Goal: Task Accomplishment & Management: Use online tool/utility

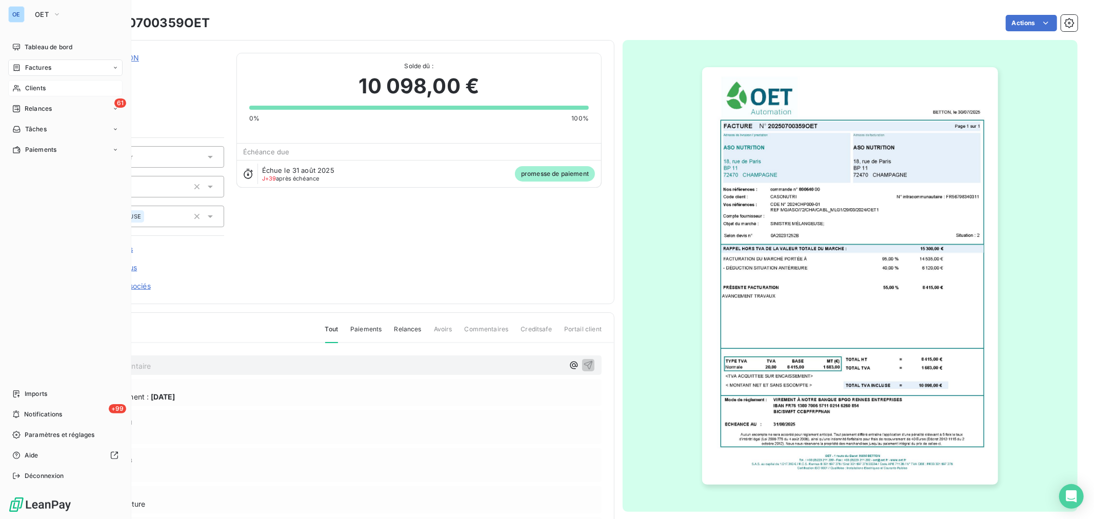
click at [26, 84] on span "Clients" at bounding box center [35, 88] width 21 height 9
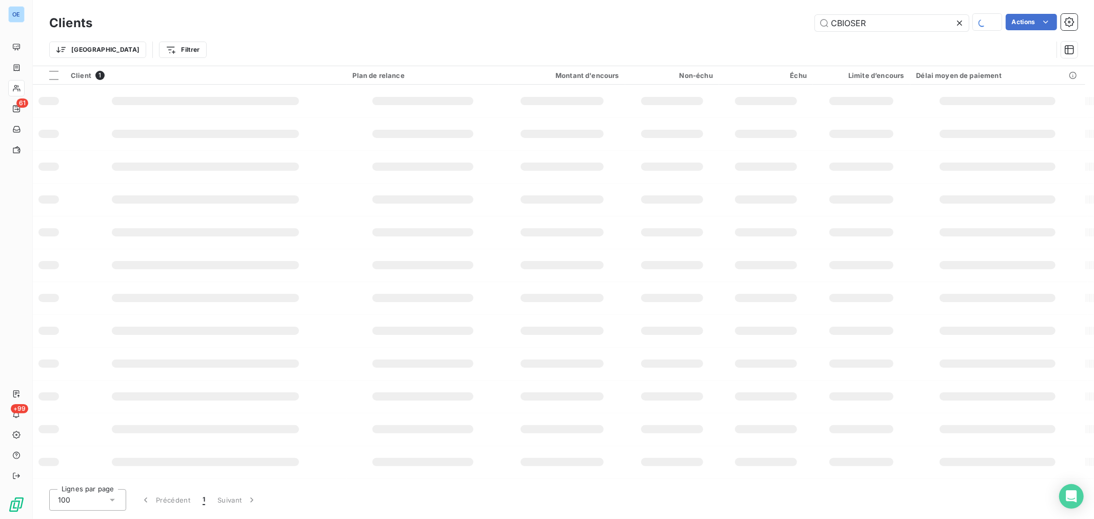
drag, startPoint x: 885, startPoint y: 21, endPoint x: 685, endPoint y: 3, distance: 200.8
click at [788, 3] on div "Clients CBIOSER Actions Trier Filtrer" at bounding box center [563, 33] width 1061 height 66
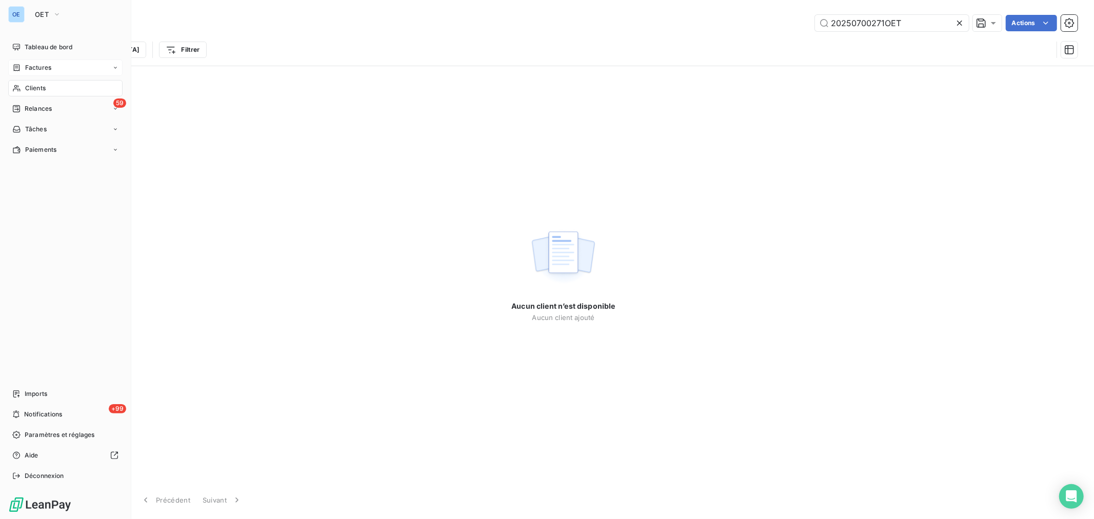
type input "20250700271OET"
click at [37, 68] on span "Factures" at bounding box center [38, 67] width 26 height 9
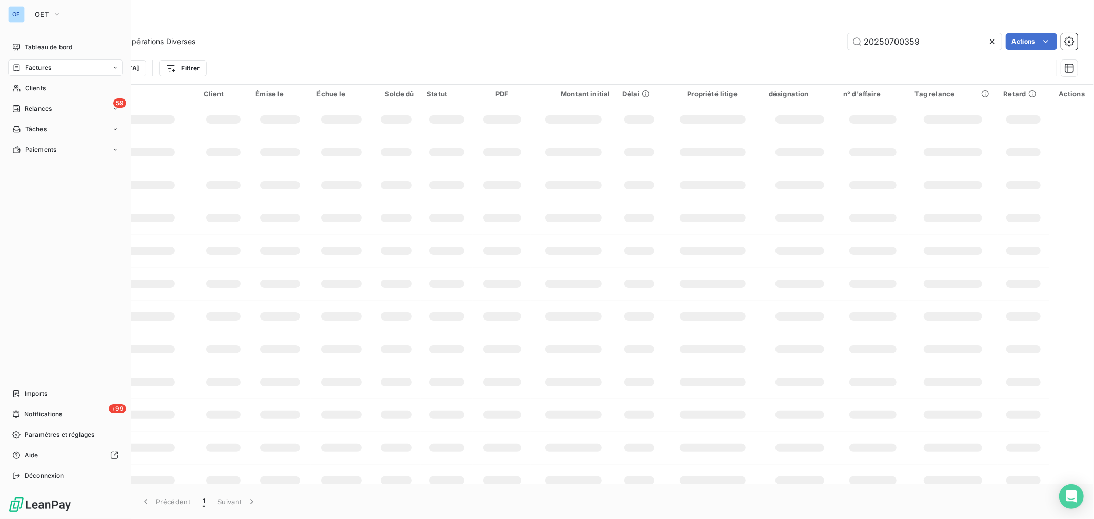
click at [21, 69] on icon at bounding box center [16, 68] width 9 height 8
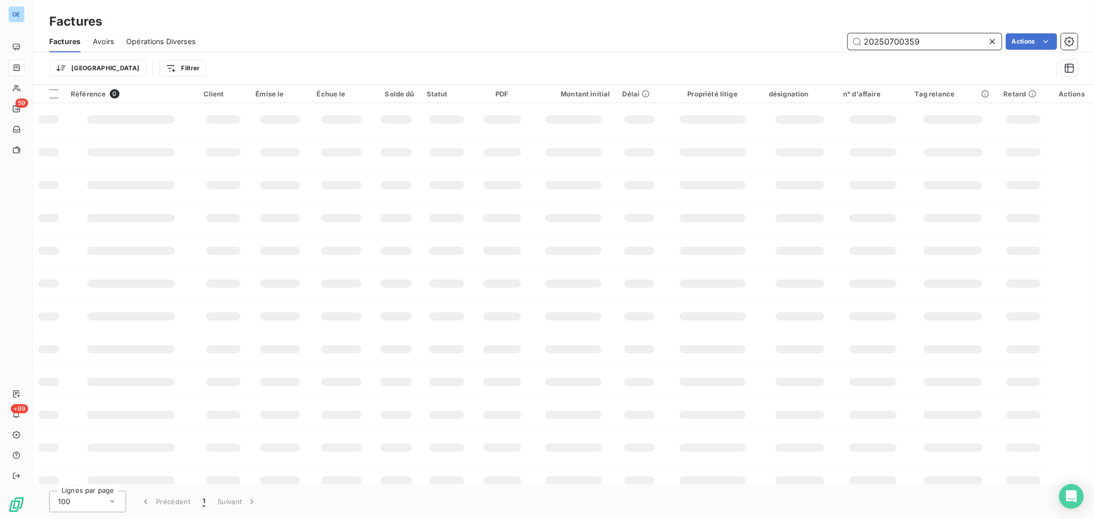
click at [832, 38] on div "20250700359 Actions" at bounding box center [643, 41] width 870 height 16
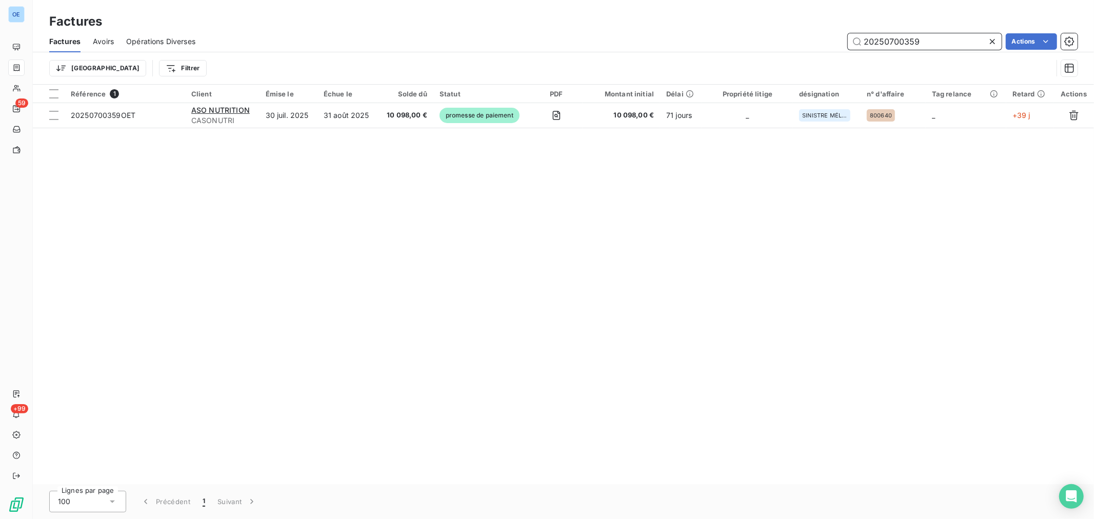
paste input "271OET"
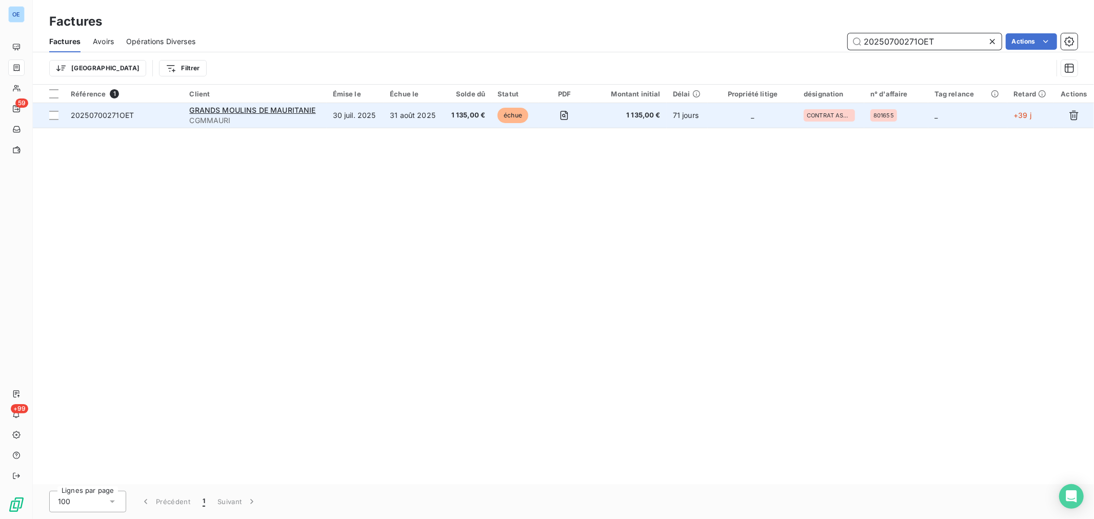
type input "20250700271OET"
click at [711, 117] on td "_" at bounding box center [753, 115] width 90 height 25
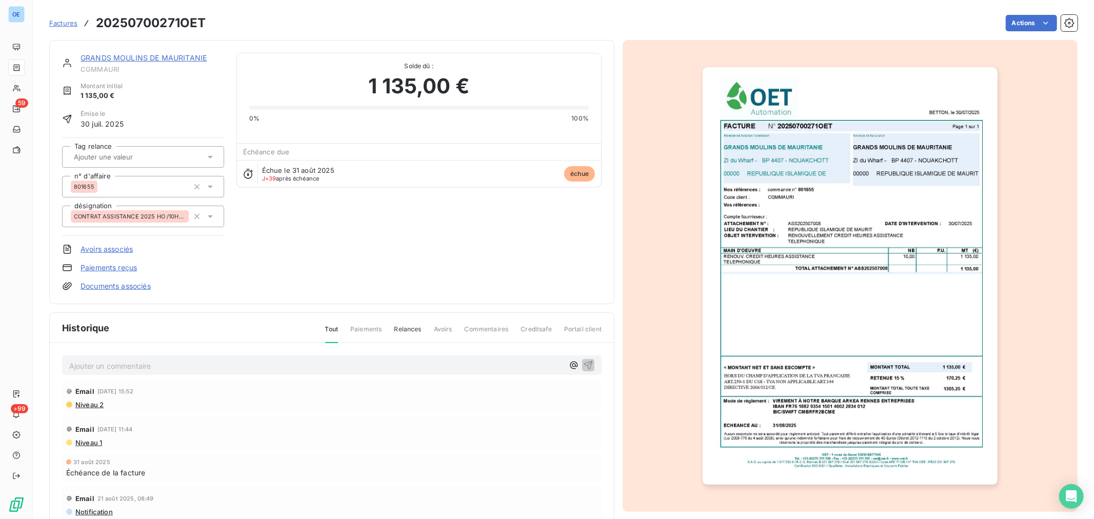
click at [846, 306] on img "button" at bounding box center [850, 276] width 295 height 418
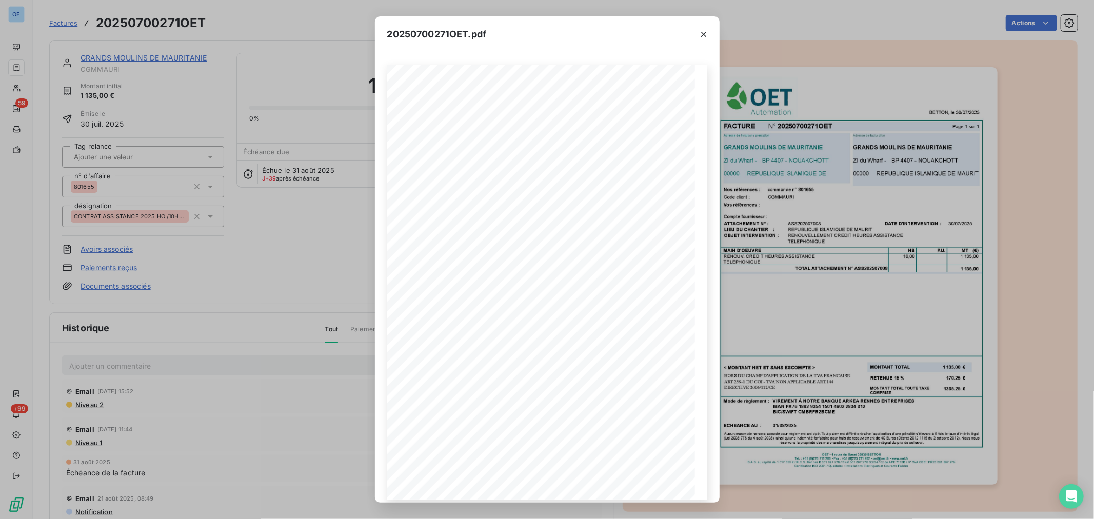
click at [916, 249] on div "20250700271OET.pdf FACTURE N° 20250700271OET Page 1 sur 1 BETTON, le [DATE] Com…" at bounding box center [547, 259] width 1094 height 519
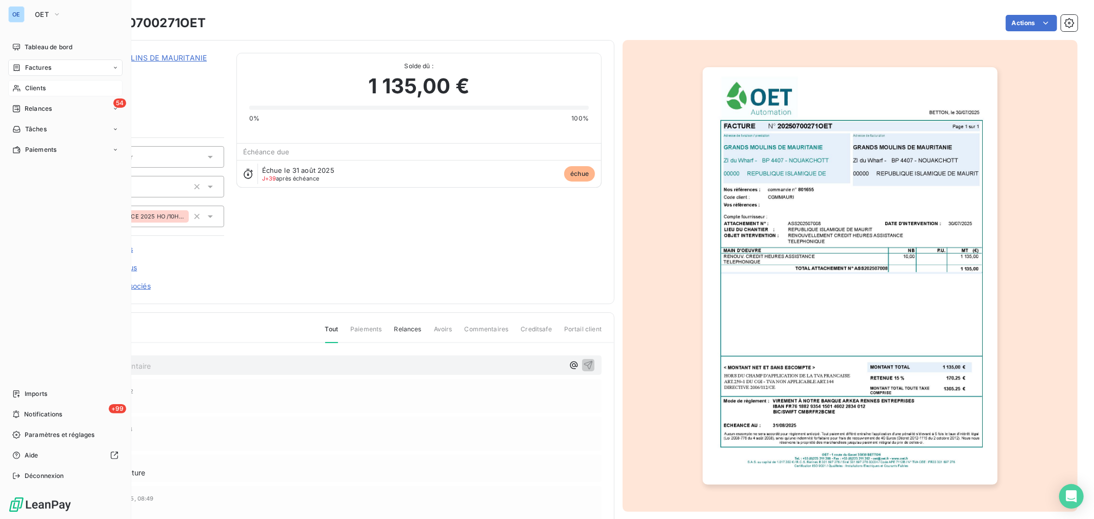
click at [27, 89] on span "Clients" at bounding box center [35, 88] width 21 height 9
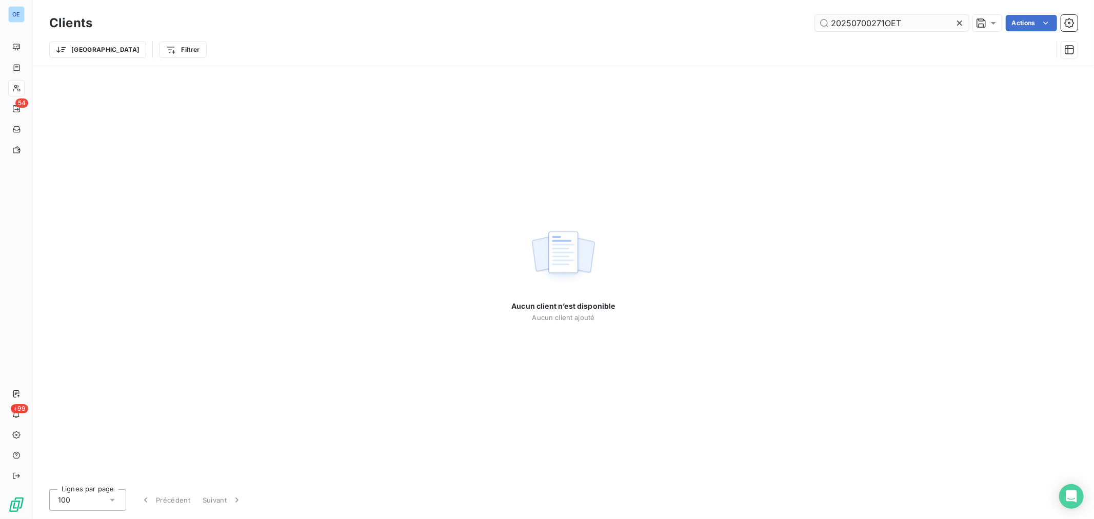
drag, startPoint x: 827, startPoint y: 16, endPoint x: 720, endPoint y: 0, distance: 107.9
click at [777, 9] on div "Clients 20250700271OET Actions Trier Filtrer" at bounding box center [563, 33] width 1061 height 66
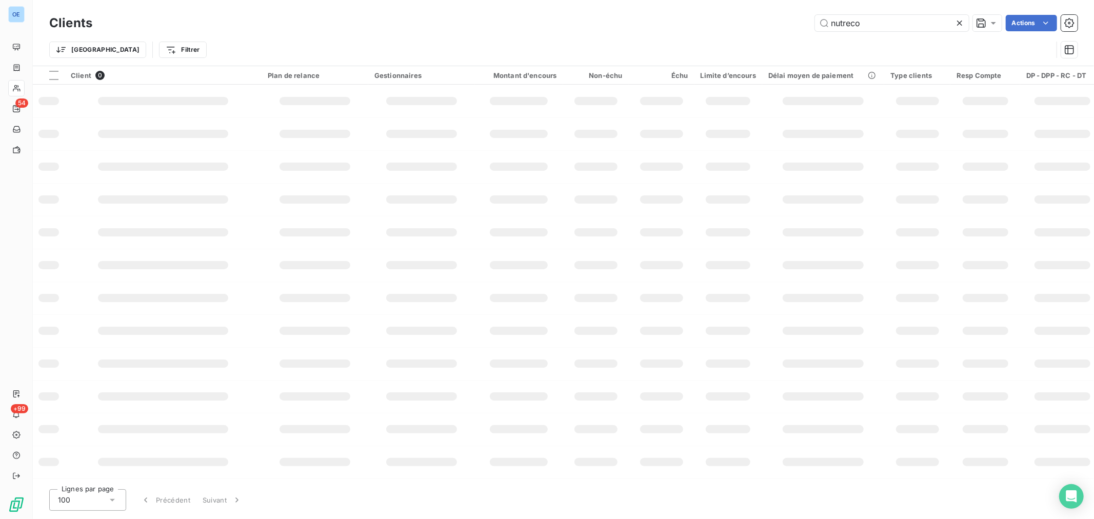
type input "nutreco"
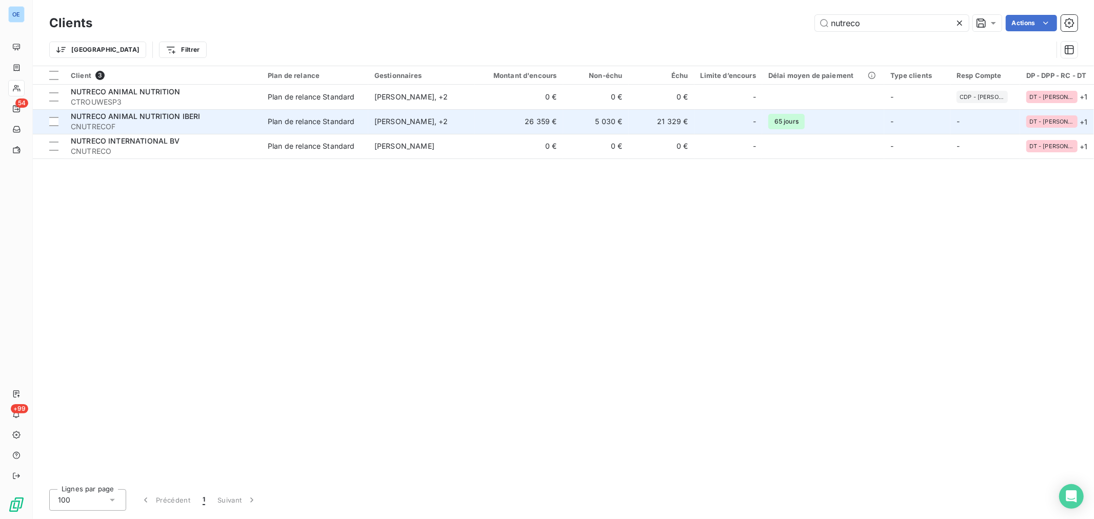
click at [502, 129] on td "26 359 €" at bounding box center [519, 121] width 88 height 25
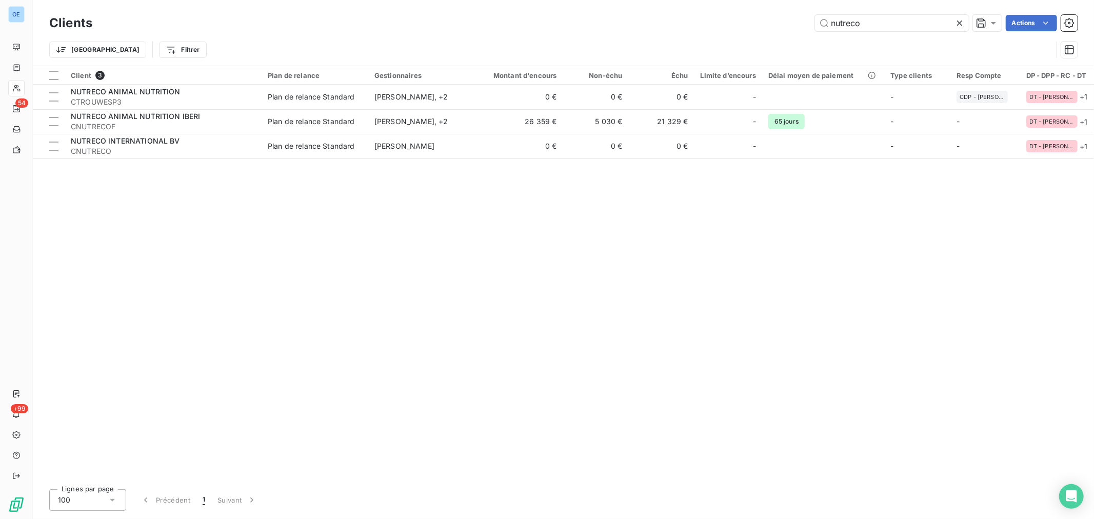
click at [657, 17] on div "nutreco Actions" at bounding box center [591, 23] width 973 height 16
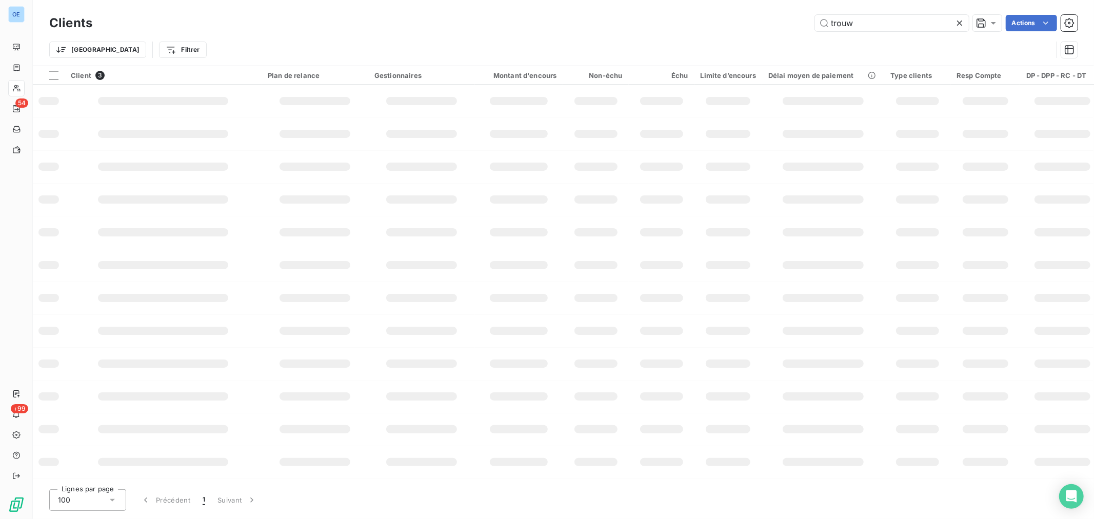
type input "trouw"
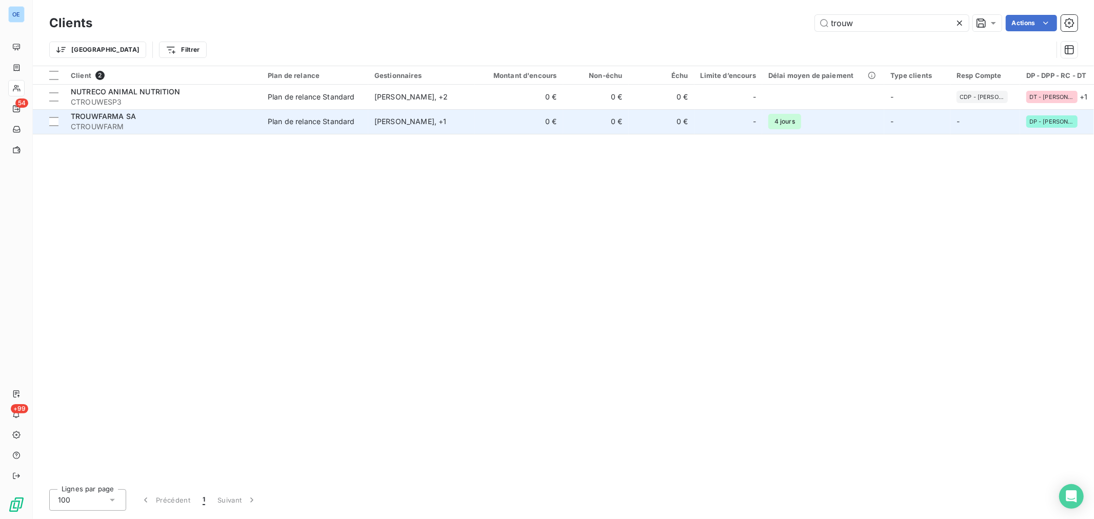
click at [500, 126] on td "0 €" at bounding box center [519, 121] width 88 height 25
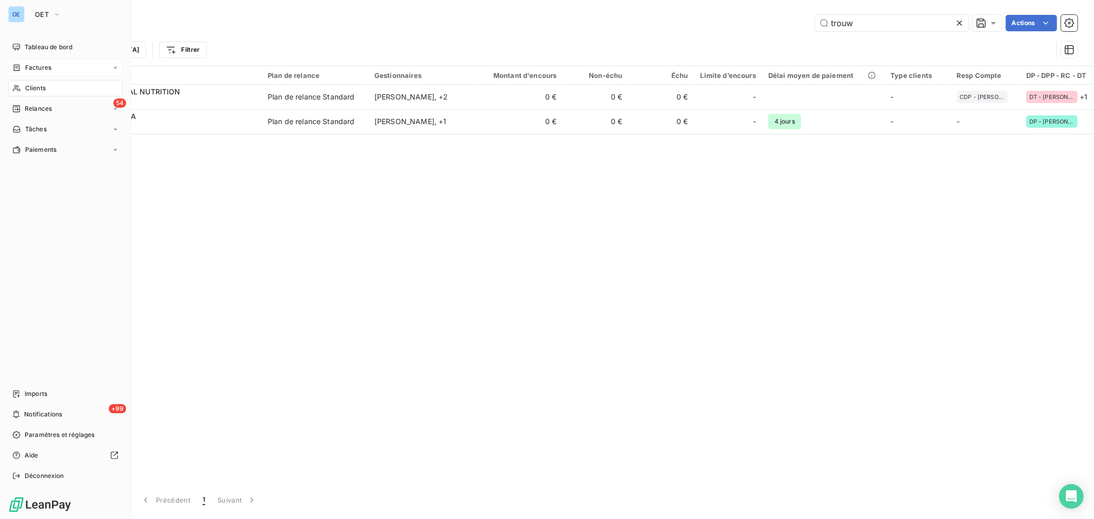
click at [36, 65] on span "Factures" at bounding box center [38, 67] width 26 height 9
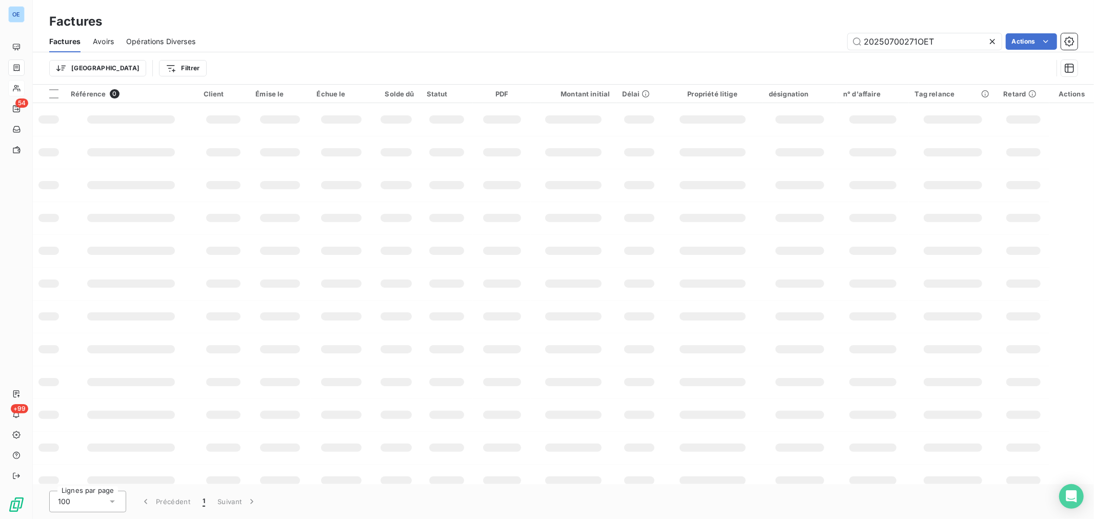
drag, startPoint x: 963, startPoint y: 39, endPoint x: 889, endPoint y: 54, distance: 75.7
click at [889, 54] on div "Factures Avoirs Opérations Diverses 20250700271OET Actions Trier Filtrer" at bounding box center [563, 57] width 1061 height 53
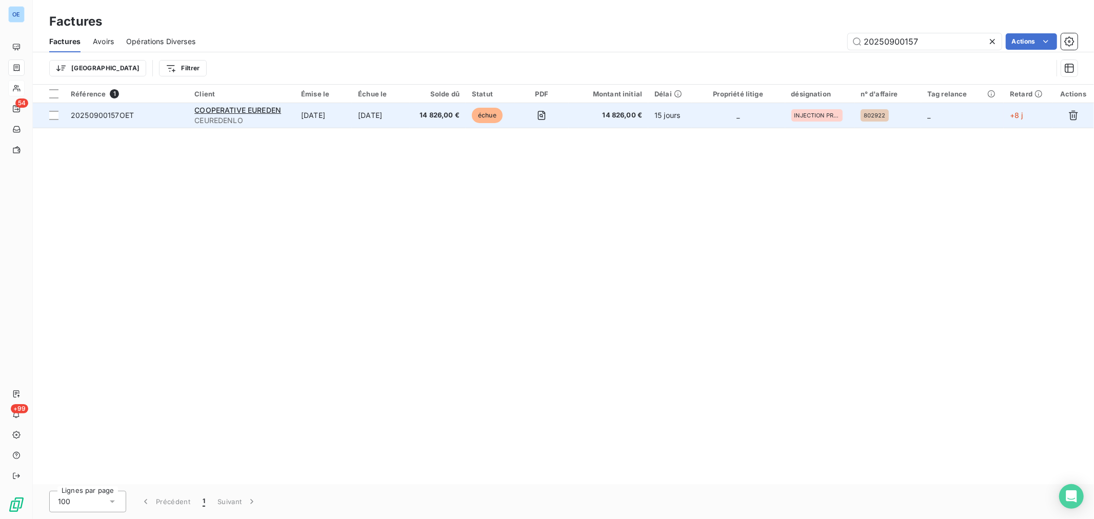
type input "20250900157"
click at [730, 125] on td "_" at bounding box center [738, 115] width 94 height 25
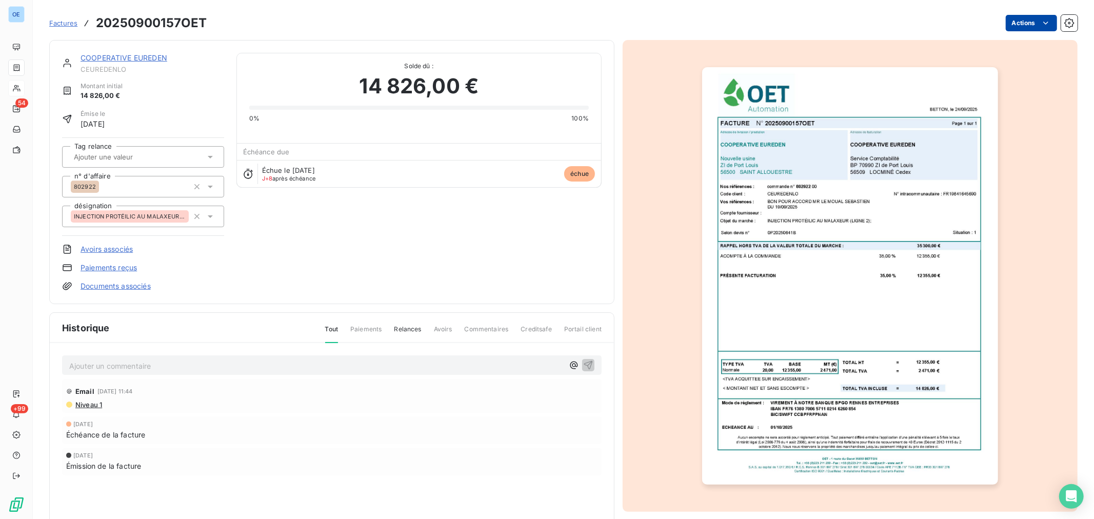
click at [1011, 25] on html "OE 54 +99 Factures 20250900157OET Actions COOPERATIVE EUREDEN CEUREDENLO Montan…" at bounding box center [547, 259] width 1094 height 519
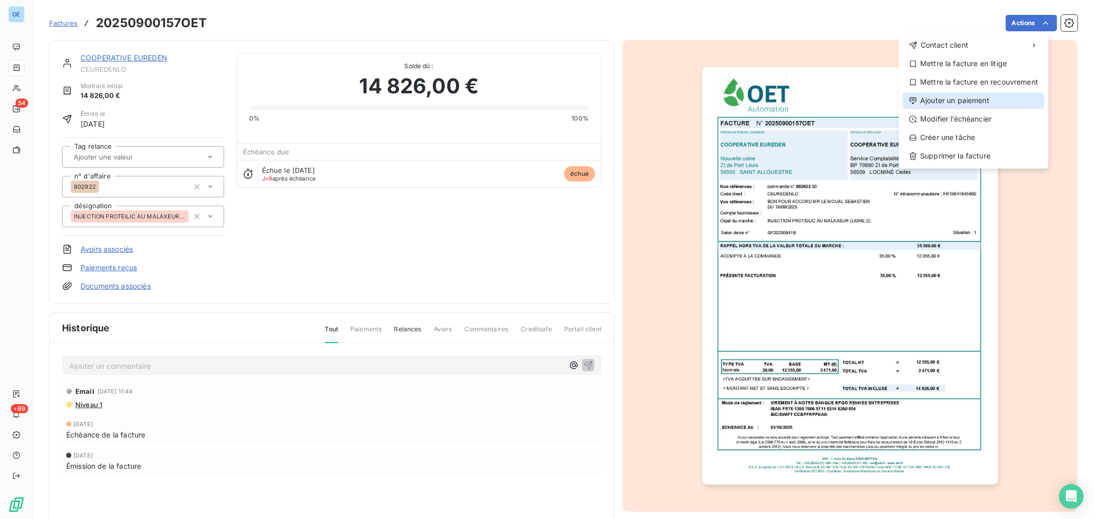
click at [968, 98] on div "Ajouter un paiement" at bounding box center [974, 100] width 142 height 16
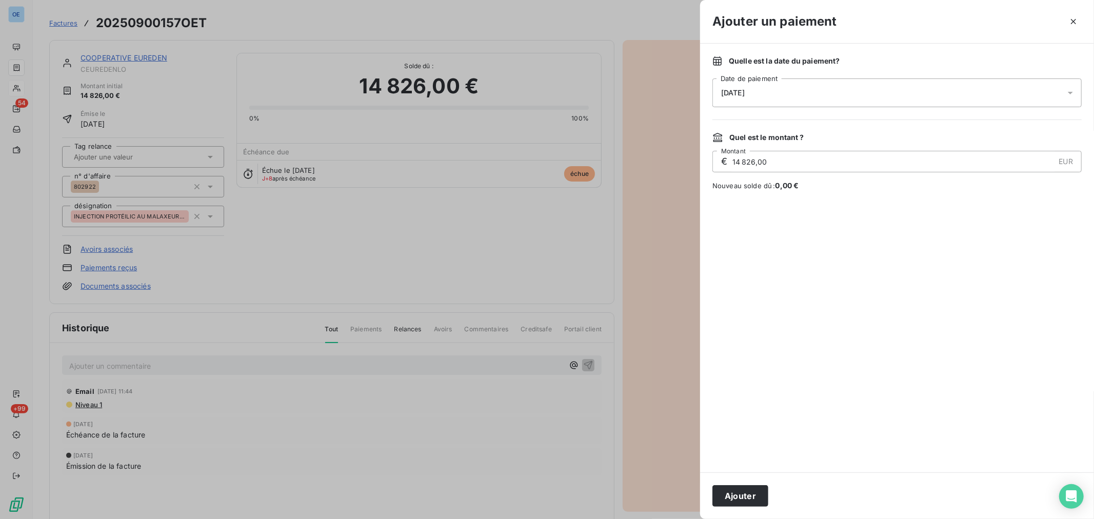
click at [874, 93] on div "[DATE]" at bounding box center [896, 92] width 369 height 29
click at [822, 202] on button "10" at bounding box center [824, 198] width 21 height 21
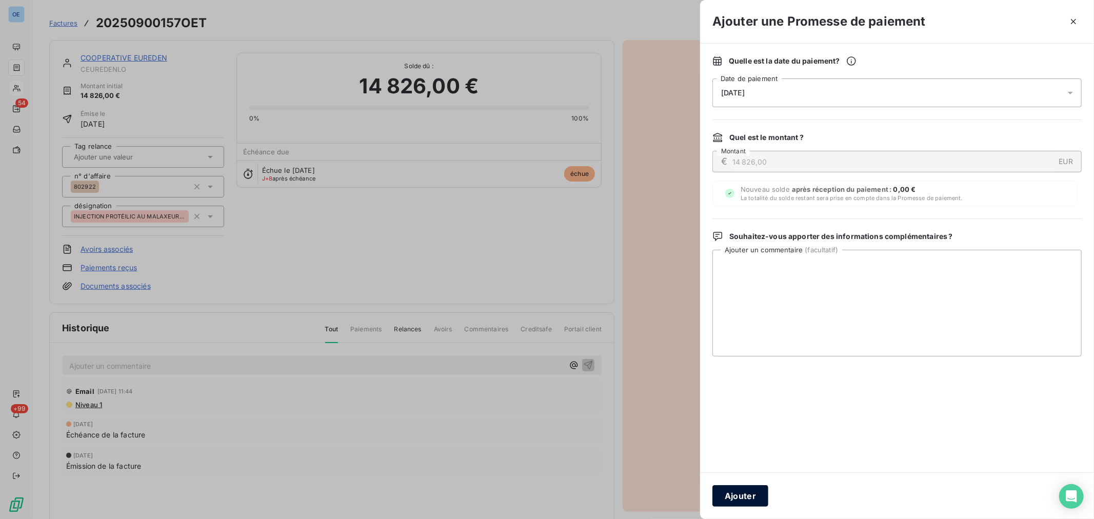
click at [747, 494] on button "Ajouter" at bounding box center [740, 496] width 56 height 22
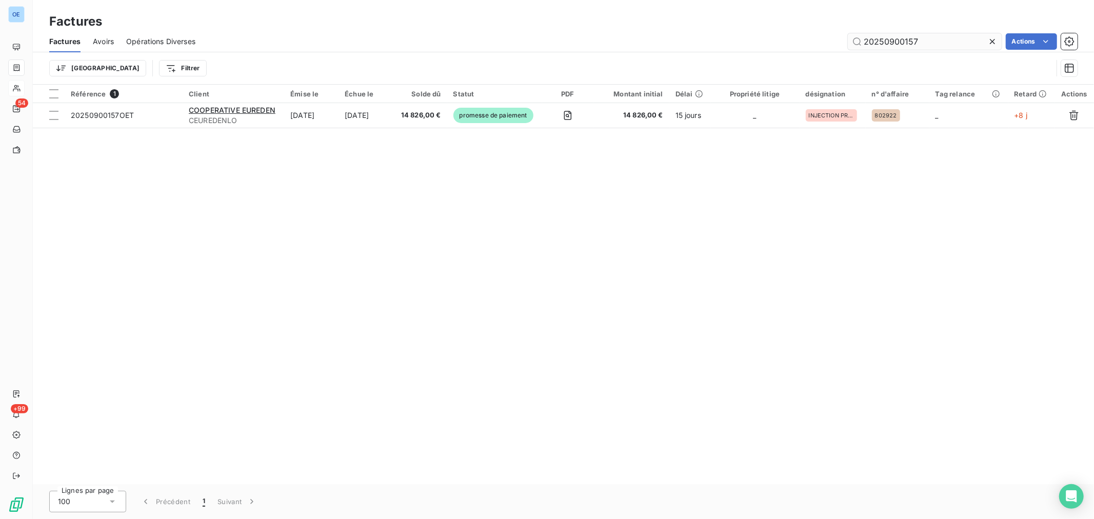
click at [914, 39] on input "20250900157" at bounding box center [925, 41] width 154 height 16
drag, startPoint x: 924, startPoint y: 42, endPoint x: 878, endPoint y: 64, distance: 50.7
click at [908, 45] on input "20250900157" at bounding box center [925, 41] width 154 height 16
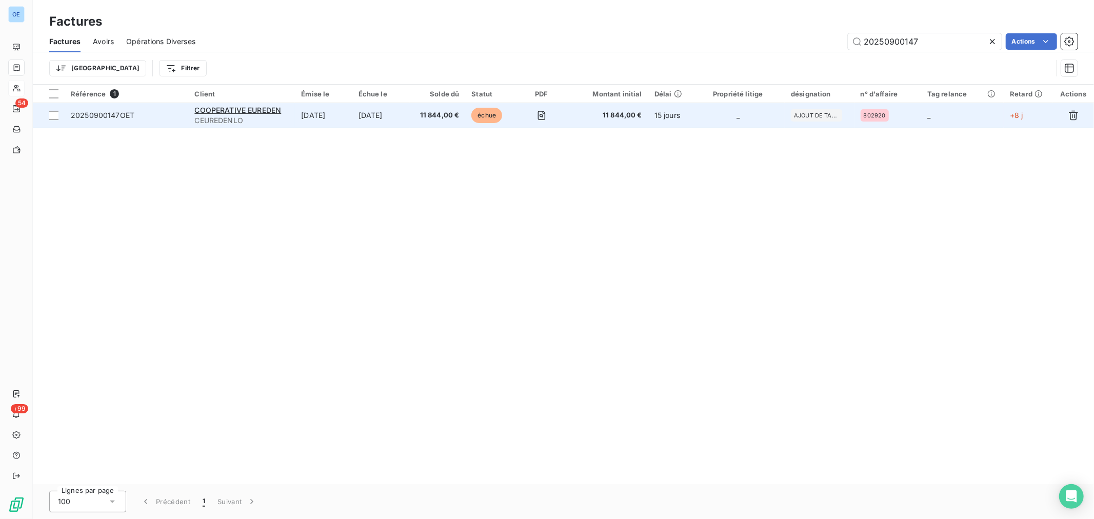
type input "20250900147"
click at [710, 120] on td "_" at bounding box center [738, 115] width 94 height 25
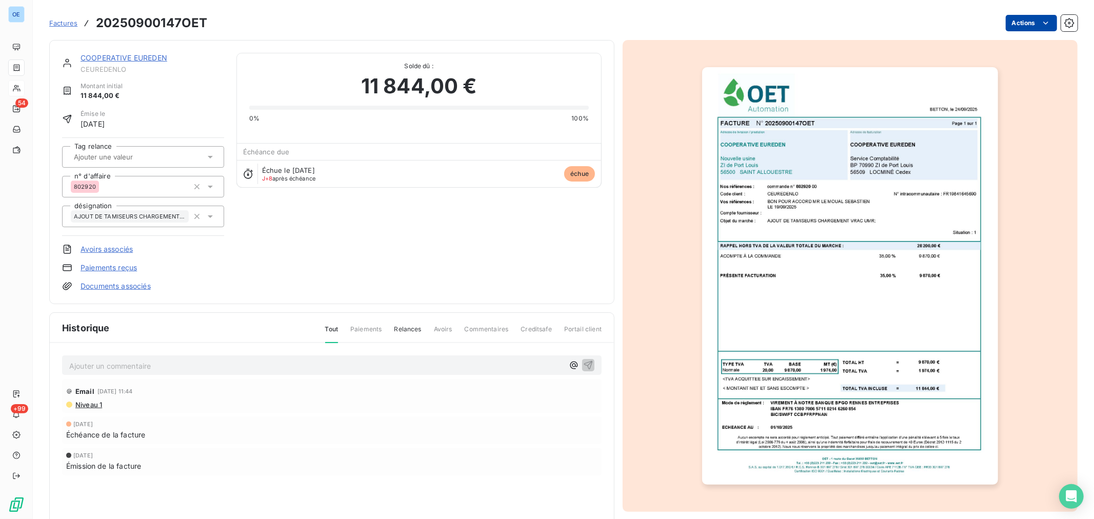
click at [1018, 28] on html "OE 54 +99 Factures 20250900147OET Actions COOPERATIVE EUREDEN CEUREDENLO Montan…" at bounding box center [547, 259] width 1094 height 519
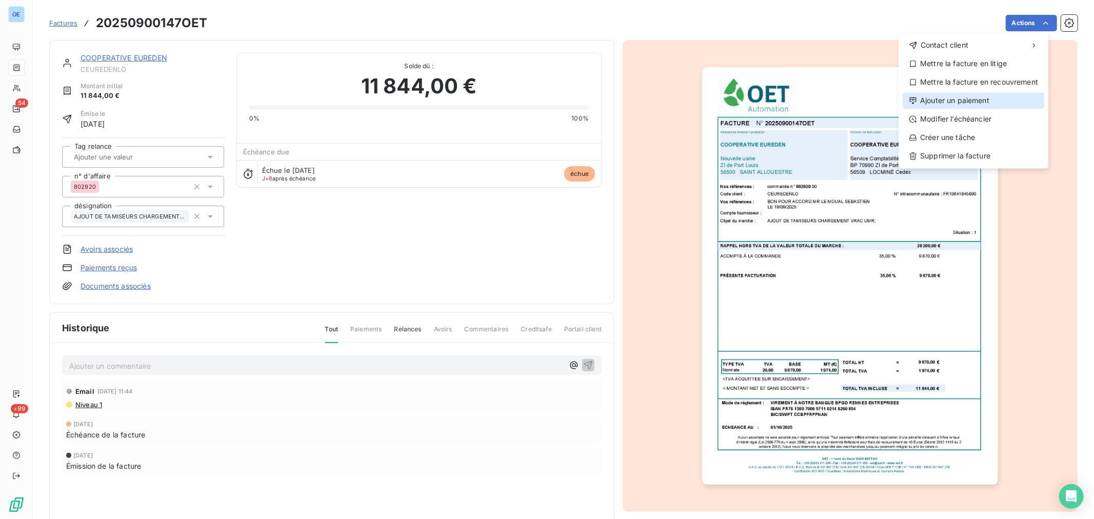
click at [988, 103] on div "Ajouter un paiement" at bounding box center [974, 100] width 142 height 16
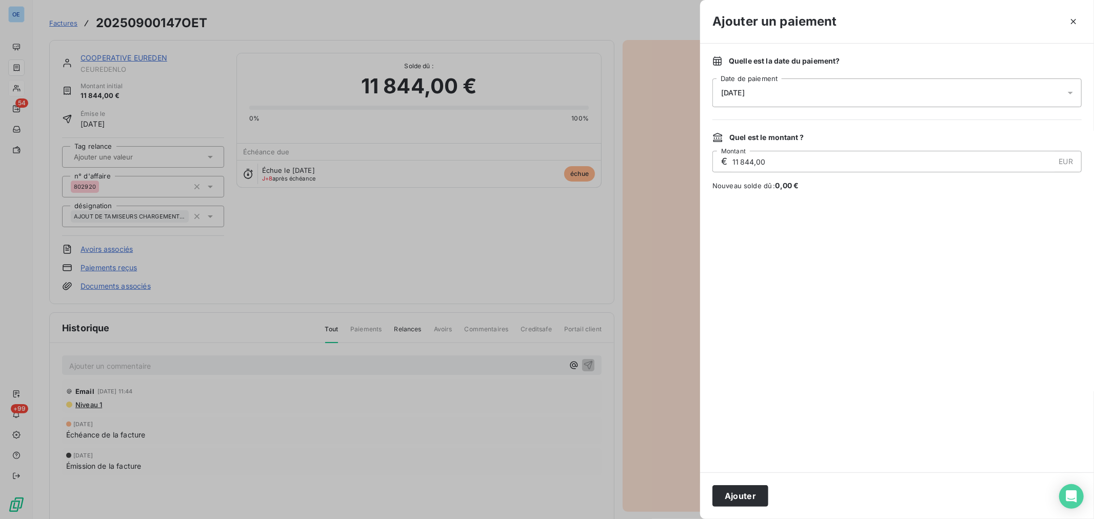
click at [856, 81] on div "[DATE]" at bounding box center [896, 92] width 369 height 29
click at [826, 204] on button "10" at bounding box center [824, 198] width 21 height 21
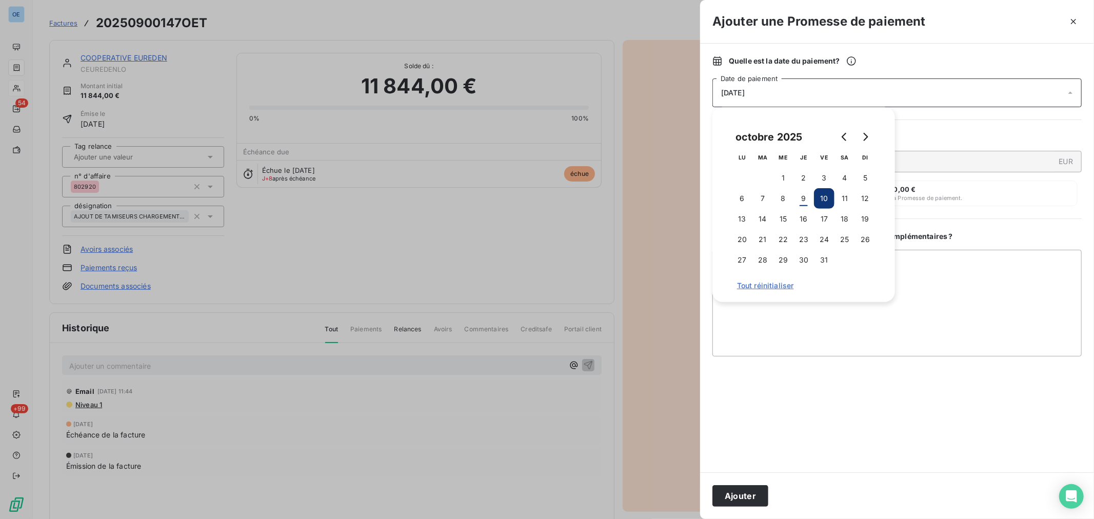
click at [730, 508] on div "Ajouter" at bounding box center [897, 495] width 394 height 47
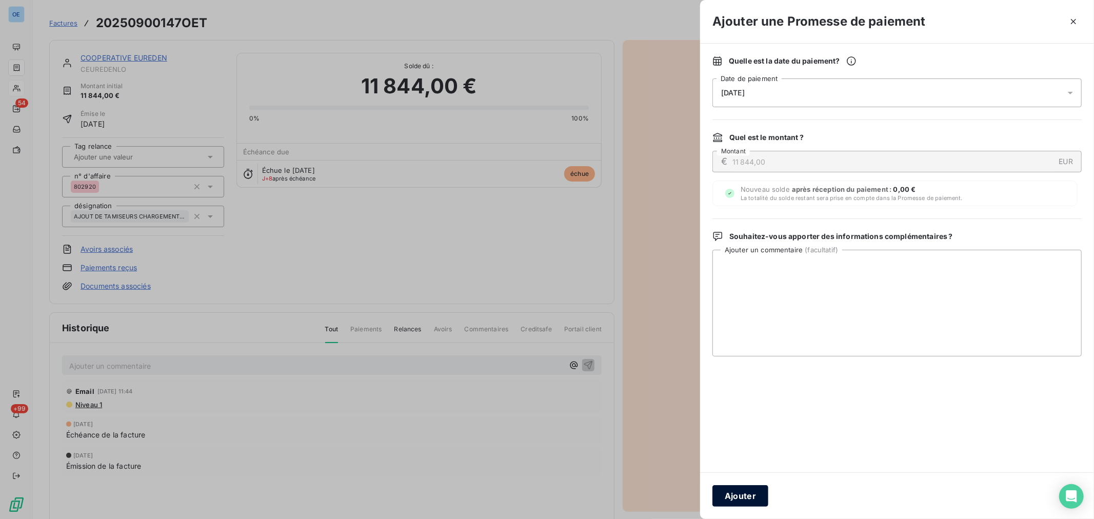
click at [739, 499] on button "Ajouter" at bounding box center [740, 496] width 56 height 22
